Goal: Transaction & Acquisition: Purchase product/service

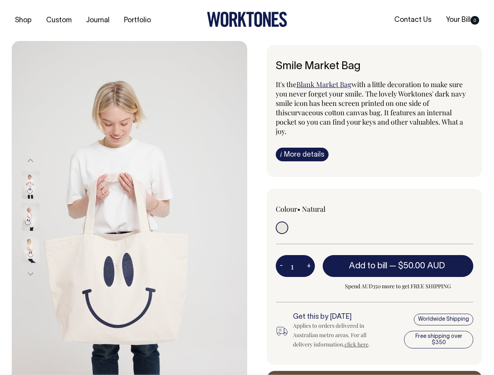
click at [129, 208] on img at bounding box center [129, 217] width 235 height 353
click at [41, 217] on div at bounding box center [41, 217] width 39 height 32
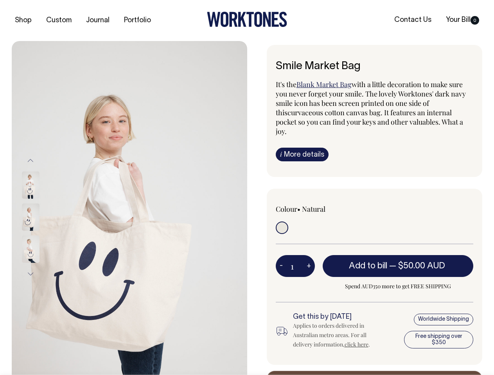
click at [30, 160] on button "Previous" at bounding box center [31, 161] width 12 height 18
click at [41, 233] on div at bounding box center [41, 249] width 39 height 32
click at [30, 274] on button "Next" at bounding box center [31, 274] width 12 height 18
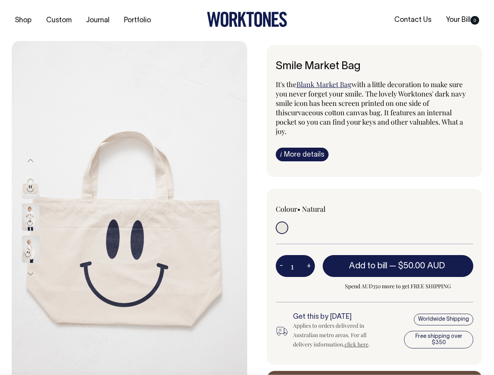
click at [281, 258] on button "-" at bounding box center [281, 266] width 11 height 16
click at [309, 258] on button "+" at bounding box center [309, 266] width 12 height 16
type input "2"
click at [398, 262] on span "— $50.00 AUD" at bounding box center [418, 266] width 58 height 8
